Goal: Entertainment & Leisure: Consume media (video, audio)

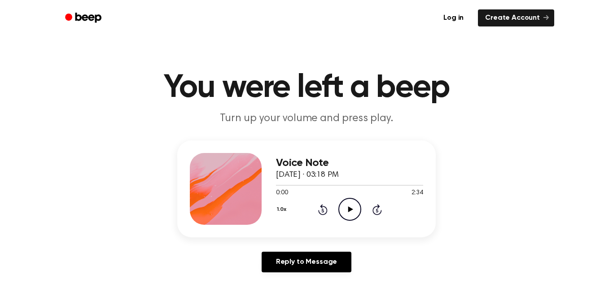
scroll to position [8, 0]
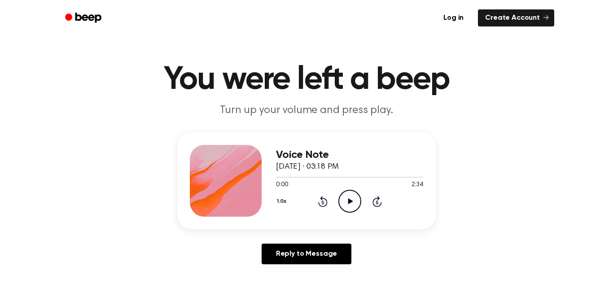
click at [349, 210] on icon "Play Audio" at bounding box center [349, 201] width 23 height 23
click at [357, 211] on icon "Play Audio" at bounding box center [349, 201] width 23 height 23
click at [322, 202] on icon at bounding box center [322, 202] width 2 height 4
click at [320, 207] on div "1.0x Rewind 5 seconds Pause Audio Skip 5 seconds" at bounding box center [349, 201] width 147 height 23
click at [325, 205] on icon at bounding box center [322, 201] width 9 height 11
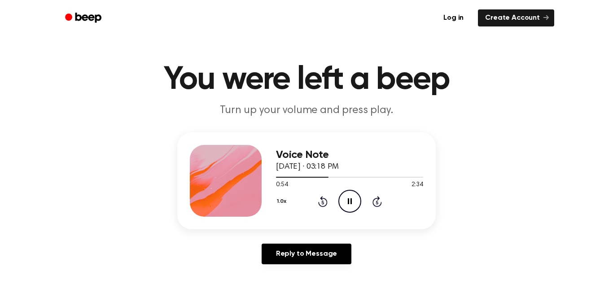
click at [324, 206] on icon at bounding box center [322, 201] width 9 height 11
click at [322, 203] on icon "Rewind 5 seconds" at bounding box center [323, 202] width 10 height 12
click at [326, 207] on icon "Rewind 5 seconds" at bounding box center [323, 202] width 10 height 12
click at [326, 214] on div "Voice Note [DATE] · 03:18 PM 0:39 2:34 Your browser does not support the [objec…" at bounding box center [349, 181] width 147 height 72
click at [325, 206] on icon at bounding box center [322, 201] width 9 height 11
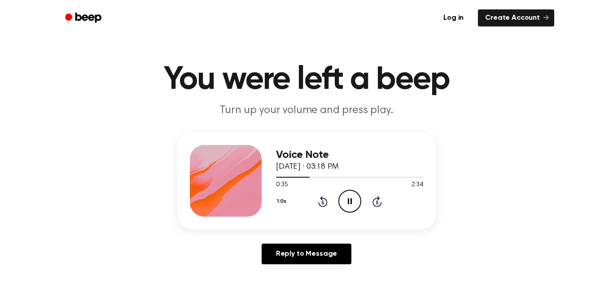
click at [326, 219] on div "Voice Note [DATE] · 03:18 PM 0:35 2:34 Your browser does not support the [objec…" at bounding box center [306, 180] width 258 height 97
click at [327, 203] on div "1.0x Rewind 5 seconds Pause Audio Skip 5 seconds" at bounding box center [349, 201] width 147 height 23
click at [323, 212] on div "1.0x Rewind 5 seconds Pause Audio Skip 5 seconds" at bounding box center [349, 201] width 147 height 23
click at [322, 202] on icon at bounding box center [322, 202] width 2 height 4
click at [327, 201] on icon at bounding box center [322, 201] width 9 height 11
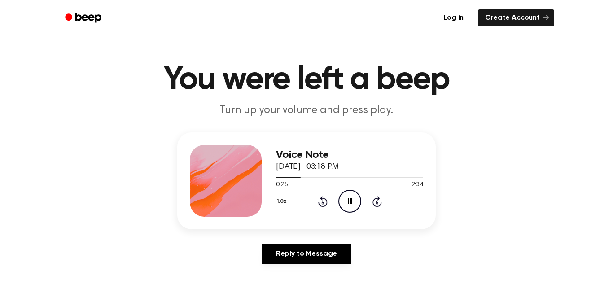
click at [325, 201] on icon "Rewind 5 seconds" at bounding box center [323, 202] width 10 height 12
click at [335, 203] on div "1.0x Rewind 5 seconds Pause Audio Skip 5 seconds" at bounding box center [349, 201] width 147 height 23
click at [327, 203] on icon at bounding box center [322, 201] width 9 height 11
click at [326, 200] on icon at bounding box center [322, 201] width 9 height 11
click at [326, 198] on icon "Rewind 5 seconds" at bounding box center [323, 202] width 10 height 12
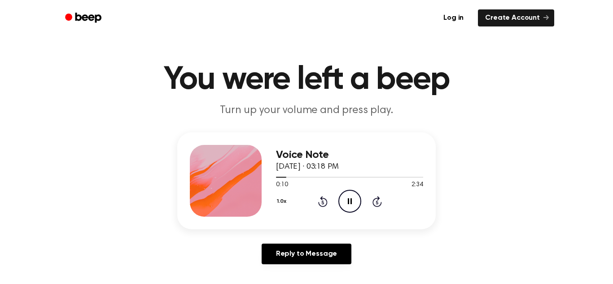
click at [322, 202] on icon at bounding box center [322, 202] width 2 height 4
click at [318, 207] on icon "Rewind 5 seconds" at bounding box center [323, 202] width 10 height 12
click at [322, 201] on icon at bounding box center [322, 202] width 2 height 4
click at [356, 200] on icon "Pause Audio" at bounding box center [349, 201] width 23 height 23
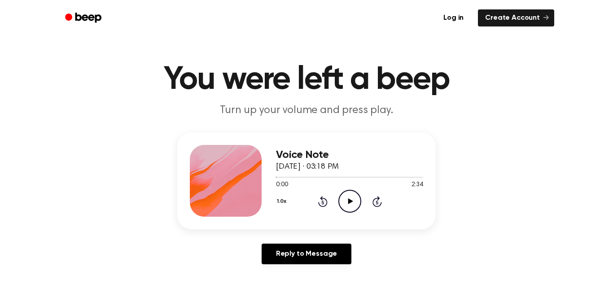
click at [348, 208] on icon "Play Audio" at bounding box center [349, 201] width 23 height 23
click at [349, 210] on icon "Pause Audio" at bounding box center [349, 201] width 23 height 23
click at [353, 209] on icon "Play Audio" at bounding box center [349, 201] width 23 height 23
click at [353, 203] on icon "Pause Audio" at bounding box center [349, 201] width 23 height 23
click at [350, 209] on icon "Play Audio" at bounding box center [349, 201] width 23 height 23
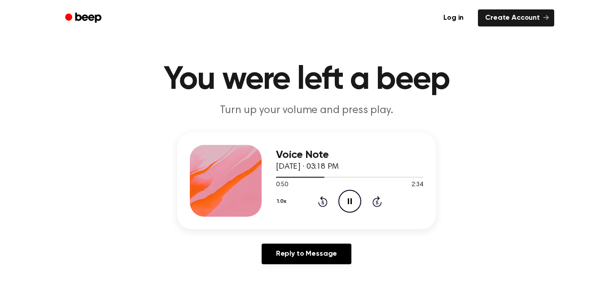
scroll to position [9, 0]
click at [365, 200] on div "1.0x Rewind 5 seconds Pause Audio Skip 5 seconds" at bounding box center [349, 200] width 147 height 23
click at [351, 210] on icon "Pause Audio" at bounding box center [349, 200] width 23 height 23
click at [357, 217] on div "Voice Note [DATE] · 03:18 PM 0:52 2:34 Your browser does not support the [objec…" at bounding box center [306, 180] width 258 height 97
